Goal: Task Accomplishment & Management: Use online tool/utility

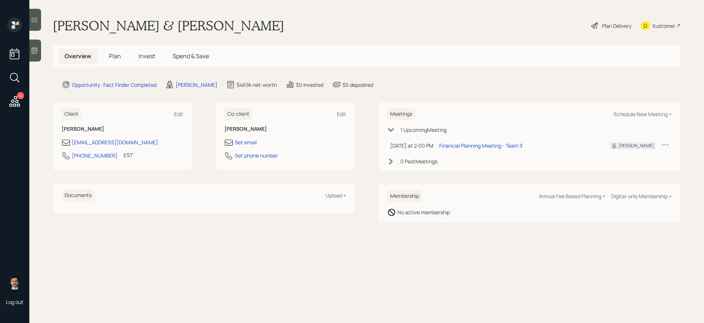
click at [117, 58] on span "Plan" at bounding box center [115, 56] width 12 height 8
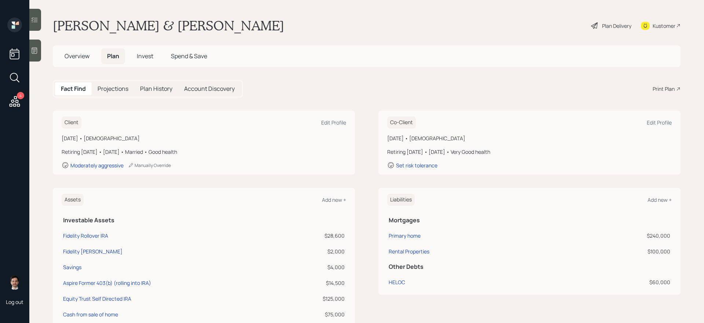
click at [666, 88] on div "Print Plan" at bounding box center [664, 89] width 22 height 8
click at [72, 54] on span "Overview" at bounding box center [77, 56] width 25 height 8
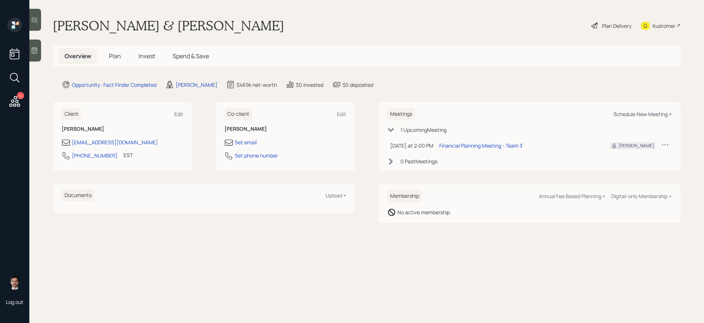
click at [640, 110] on div "Meetings Schedule New Meeting +" at bounding box center [529, 114] width 285 height 12
click at [639, 112] on div "Schedule New Meeting +" at bounding box center [642, 114] width 58 height 7
select select "ef6b64e1-8f62-4a74-b865-a7df4b35b836"
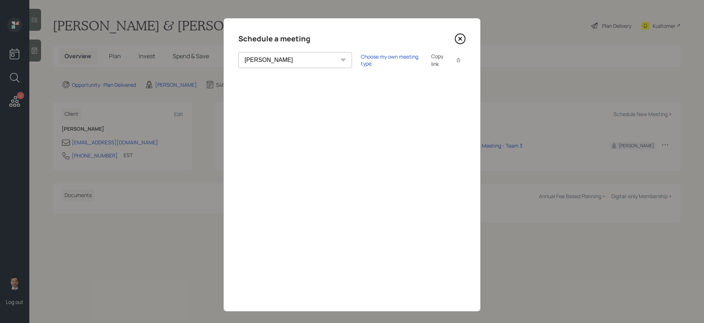
click at [459, 40] on icon at bounding box center [460, 38] width 11 height 11
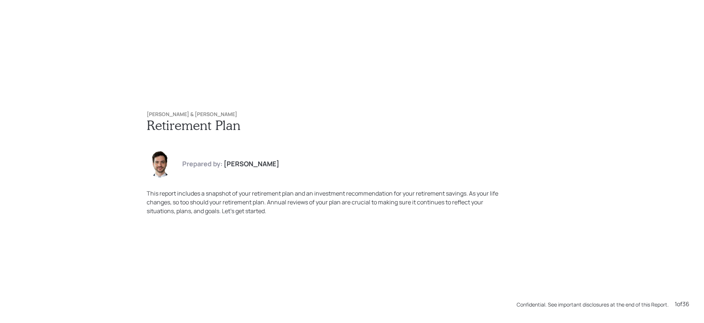
click at [398, 149] on div "[PERSON_NAME] & [PERSON_NAME] Retirement Plan Prepared by: [PERSON_NAME] This r…" at bounding box center [352, 163] width 440 height 133
